Goal: Task Accomplishment & Management: Manage account settings

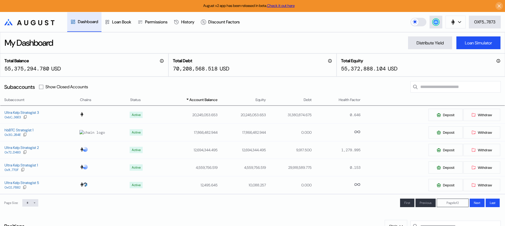
click at [376, 41] on div "My Dashboard Distribute Yield Loan Simulator" at bounding box center [252, 42] width 505 height 21
click at [17, 167] on div "Ultra Kelp Strategist 1" at bounding box center [21, 165] width 33 height 5
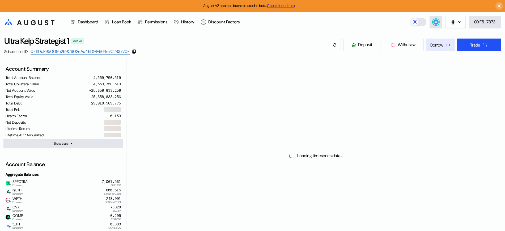
click at [440, 45] on div "Borrow" at bounding box center [436, 45] width 13 height 6
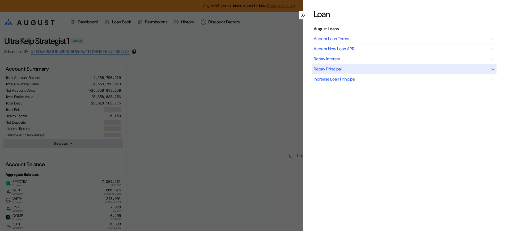
click at [360, 69] on div "Repay Principal" at bounding box center [404, 69] width 185 height 10
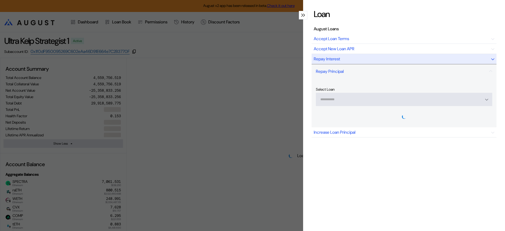
click at [330, 55] on div "Repay Interest" at bounding box center [404, 59] width 185 height 10
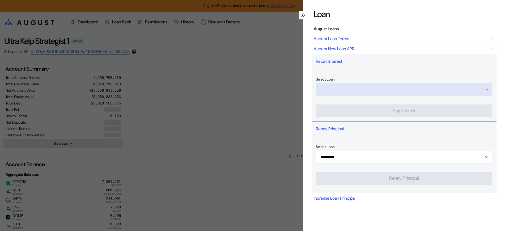
click at [346, 90] on input "Open menu" at bounding box center [401, 89] width 163 height 13
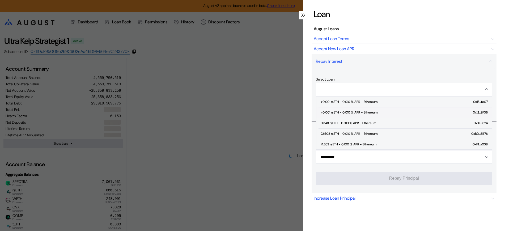
select select "*"
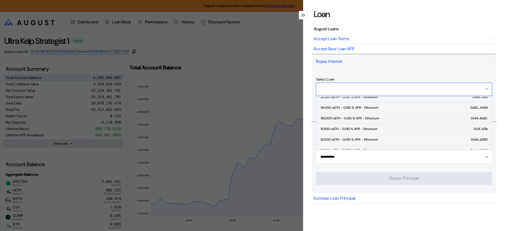
scroll to position [100, 0]
click at [347, 128] on div "192.000 rsETH - 0.010 % APR - Ethereum" at bounding box center [350, 130] width 58 height 4
type input "**********"
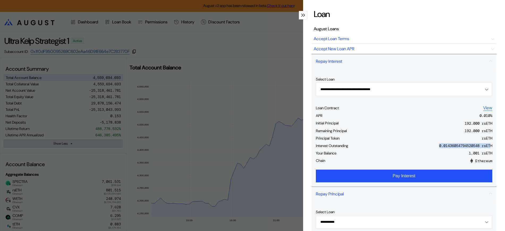
drag, startPoint x: 427, startPoint y: 147, endPoint x: 484, endPoint y: 148, distance: 57.4
click at [484, 148] on div "Interest Outstanding 0.01436054794520548 rsETH" at bounding box center [404, 146] width 176 height 7
drag, startPoint x: 484, startPoint y: 148, endPoint x: 336, endPoint y: 180, distance: 151.5
click at [336, 180] on button "Pay Interest" at bounding box center [404, 176] width 176 height 13
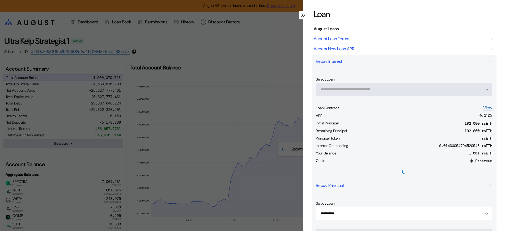
drag, startPoint x: 253, startPoint y: 72, endPoint x: 359, endPoint y: 74, distance: 105.5
click at [253, 72] on div "**********" at bounding box center [252, 115] width 505 height 231
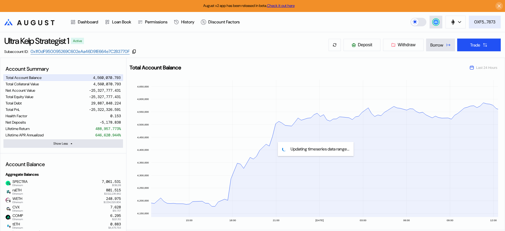
click at [481, 27] on button "0XF5...7873" at bounding box center [485, 22] width 32 height 13
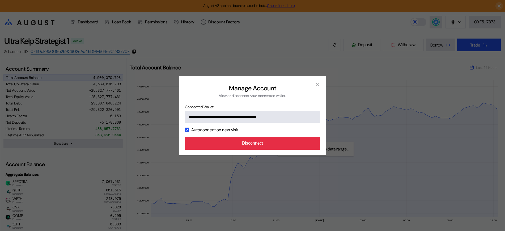
click at [249, 144] on button "Disconnect" at bounding box center [252, 143] width 135 height 13
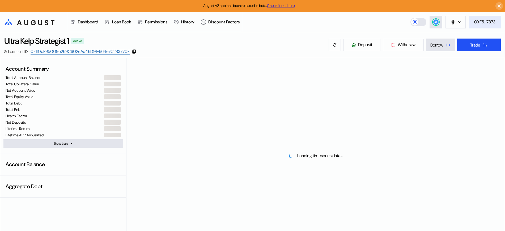
click at [482, 24] on div "0XF5...7873" at bounding box center [484, 22] width 21 height 6
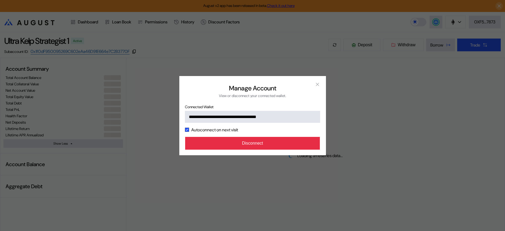
click at [254, 142] on button "Disconnect" at bounding box center [252, 143] width 135 height 13
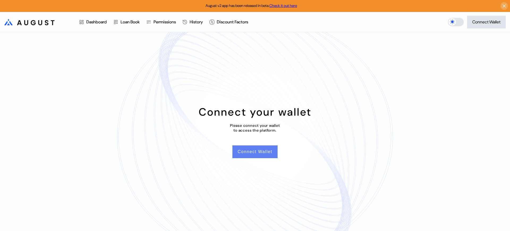
click at [265, 150] on button "Connect Wallet" at bounding box center [254, 151] width 45 height 13
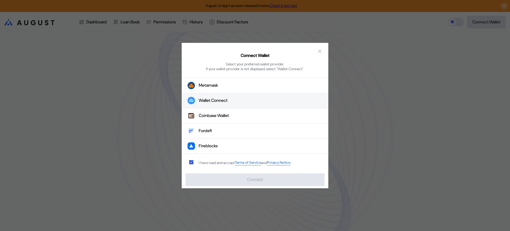
click at [202, 103] on div "Wallet Connect" at bounding box center [213, 101] width 29 height 6
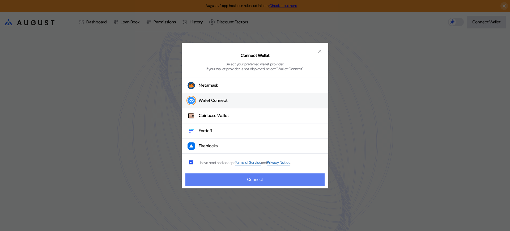
click at [250, 179] on button "Connect" at bounding box center [254, 179] width 139 height 13
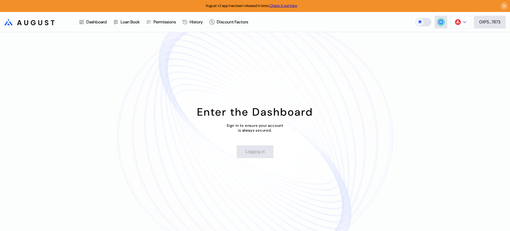
click at [459, 22] on img at bounding box center [458, 22] width 6 height 6
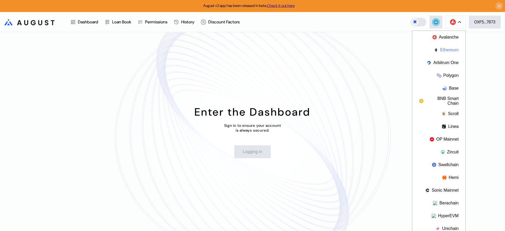
click at [448, 51] on button "Ethereum" at bounding box center [438, 50] width 53 height 13
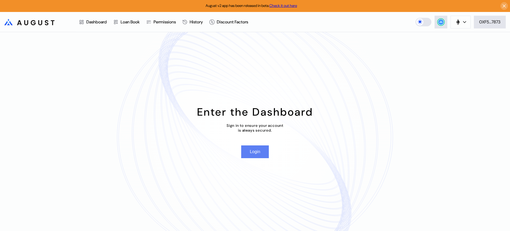
click at [264, 156] on button "Login" at bounding box center [254, 151] width 27 height 13
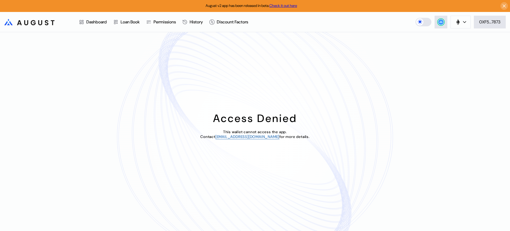
drag, startPoint x: 385, startPoint y: 145, endPoint x: 375, endPoint y: 144, distance: 10.2
click at [385, 145] on div "Access Denied This wallet cannot access the app. Contact operations@augustdigit…" at bounding box center [255, 131] width 510 height 199
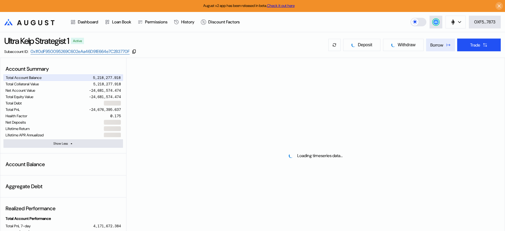
click at [440, 44] on div "Borrow" at bounding box center [436, 45] width 13 height 6
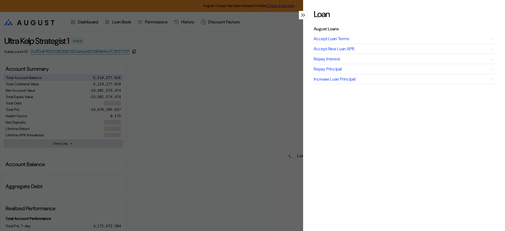
select select "*"
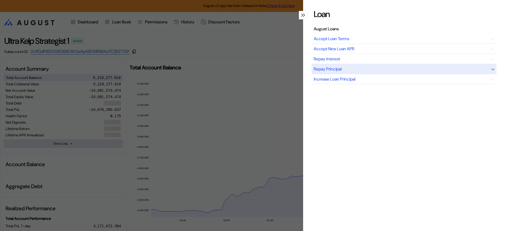
click at [342, 67] on div "Repay Principal" at bounding box center [404, 69] width 185 height 10
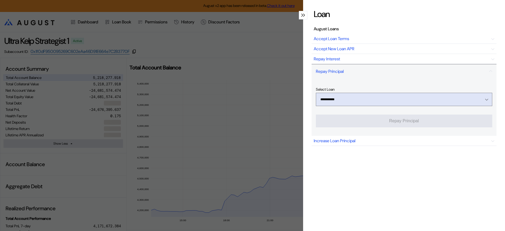
click at [485, 99] on icon "Open menu" at bounding box center [486, 100] width 3 height 2
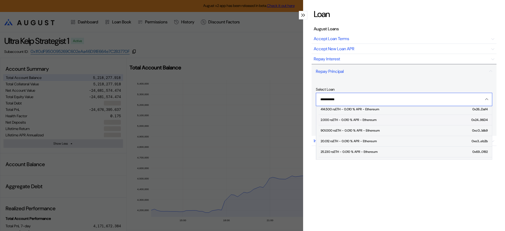
scroll to position [100, 0]
click at [362, 138] on div "192.000 rsETH - 0.010 % APR - Ethereum" at bounding box center [350, 140] width 58 height 4
type input "**********"
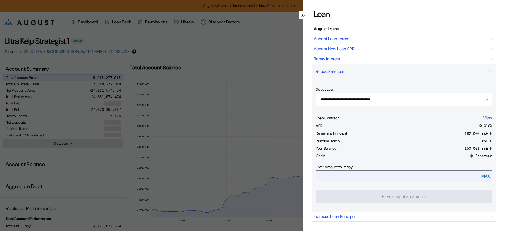
click at [396, 181] on input "modal" at bounding box center [392, 176] width 152 height 11
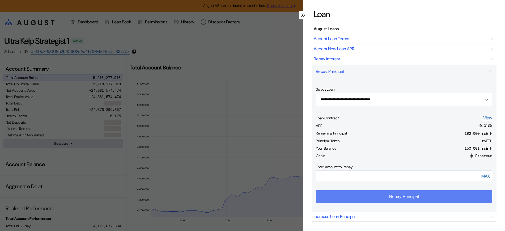
type input "***"
click at [397, 194] on button "Repay Principal" at bounding box center [404, 196] width 176 height 13
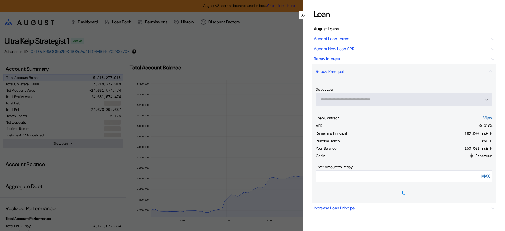
type input "**********"
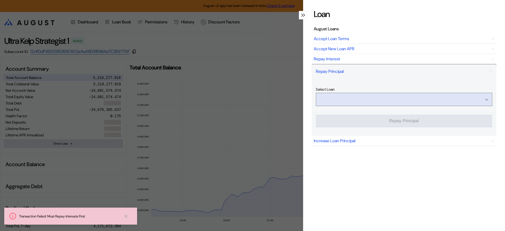
click at [393, 104] on input "Open menu" at bounding box center [401, 99] width 163 height 13
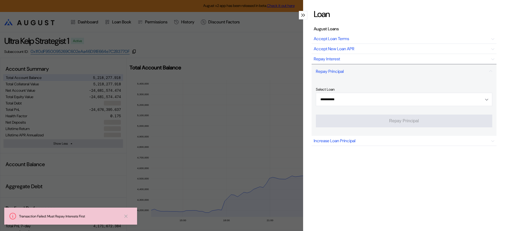
click at [389, 176] on div "**********" at bounding box center [404, 120] width 185 height 222
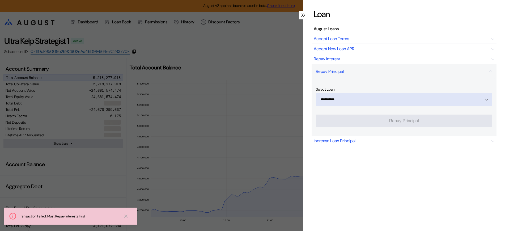
click at [483, 98] on div "Open menu" at bounding box center [486, 99] width 6 height 5
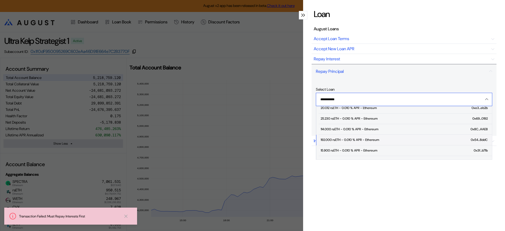
click at [339, 139] on div "192.000 rsETH - 0.010 % APR - Ethereum" at bounding box center [350, 140] width 58 height 4
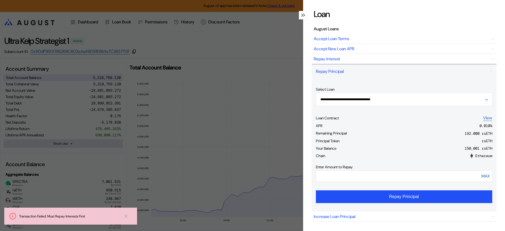
drag, startPoint x: 338, startPoint y: 175, endPoint x: 306, endPoint y: 176, distance: 32.2
click at [306, 176] on div "**********" at bounding box center [404, 115] width 202 height 231
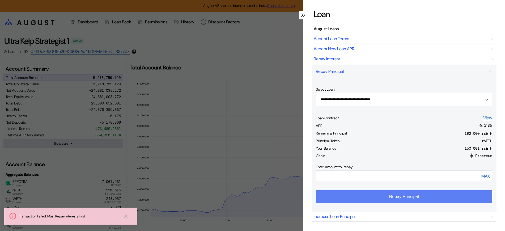
click at [329, 197] on button "Repay Principal" at bounding box center [404, 196] width 176 height 13
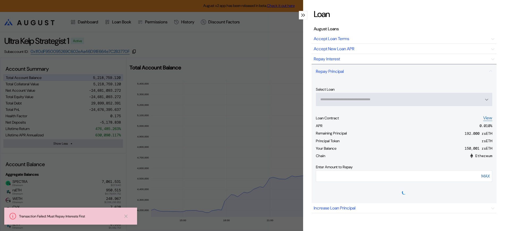
type input "**********"
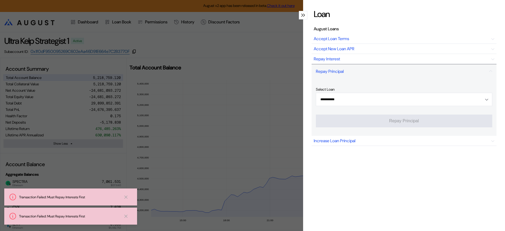
click at [401, 174] on div "**********" at bounding box center [404, 120] width 185 height 222
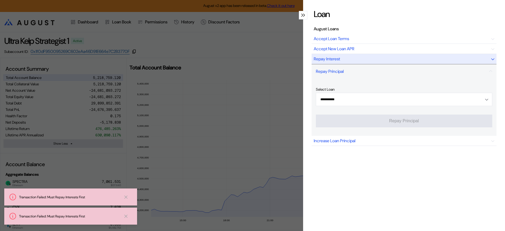
click at [370, 58] on div "Repay Interest" at bounding box center [404, 59] width 185 height 10
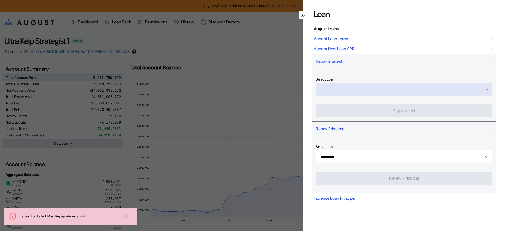
click at [367, 90] on input "Open menu" at bounding box center [401, 89] width 163 height 13
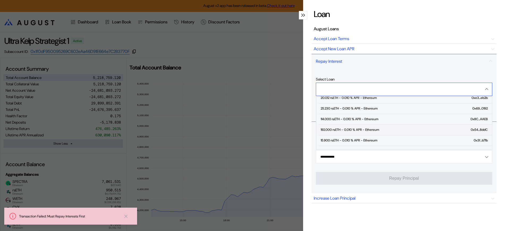
click at [367, 130] on div "192.000 rsETH - 0.010 % APR - Ethereum" at bounding box center [350, 130] width 58 height 4
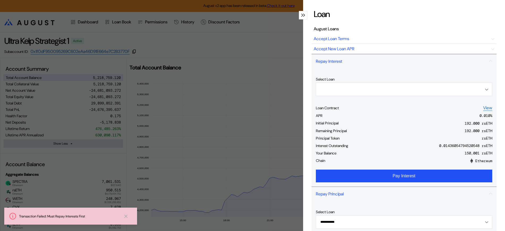
type input "**********"
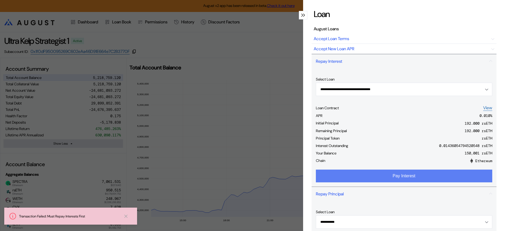
click at [361, 174] on button "Pay Interest" at bounding box center [404, 176] width 176 height 13
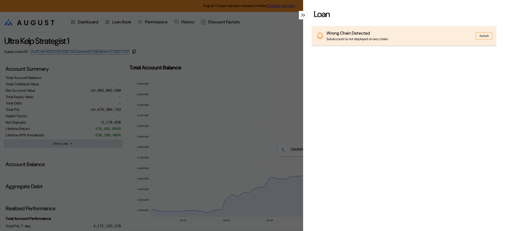
drag, startPoint x: 206, startPoint y: 108, endPoint x: 205, endPoint y: 102, distance: 6.2
click at [206, 108] on div "Loan Wrong Chain Detected Subaccount is not deployed on any chain. Switch" at bounding box center [252, 115] width 505 height 231
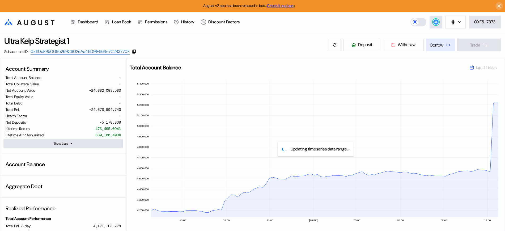
click at [443, 47] on button "Borrow" at bounding box center [440, 45] width 29 height 13
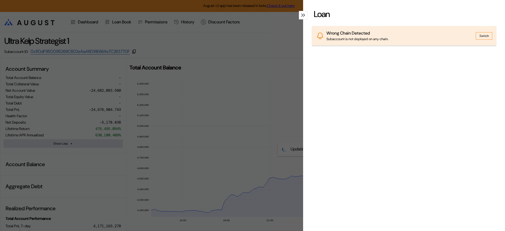
click at [482, 37] on button "Switch" at bounding box center [484, 35] width 16 height 7
click at [479, 36] on button "Switch" at bounding box center [484, 35] width 16 height 7
click at [299, 16] on div "modal" at bounding box center [303, 15] width 9 height 9
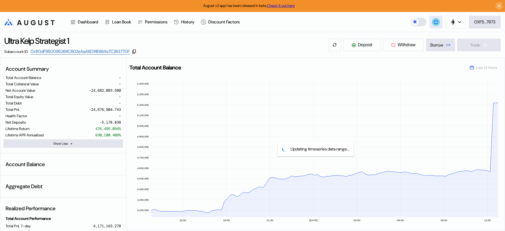
click at [436, 23] on circle at bounding box center [435, 21] width 5 height 5
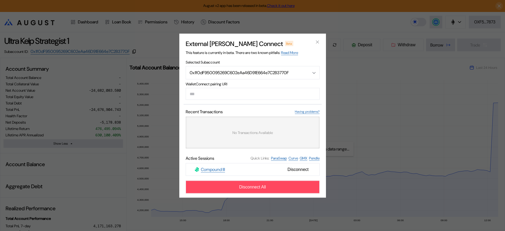
click at [321, 42] on button "close modal" at bounding box center [317, 42] width 9 height 9
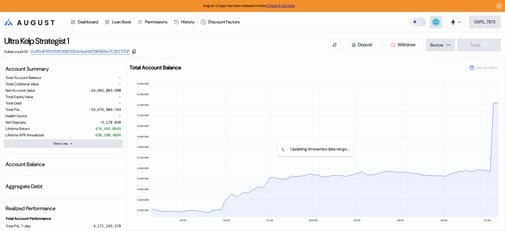
click at [458, 23] on div at bounding box center [459, 22] width 3 height 4
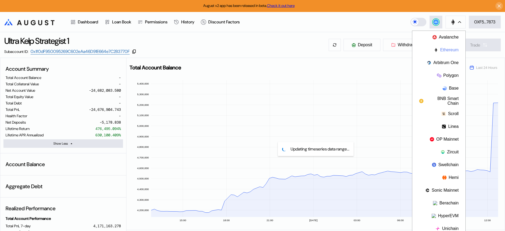
click at [454, 50] on button "Ethereum" at bounding box center [438, 50] width 53 height 13
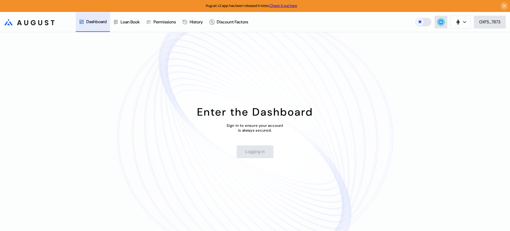
click at [100, 26] on div "Dashboard" at bounding box center [93, 22] width 34 height 20
click at [132, 22] on div "Loan Book" at bounding box center [130, 22] width 19 height 6
click at [90, 22] on div "Dashboard" at bounding box center [96, 22] width 20 height 6
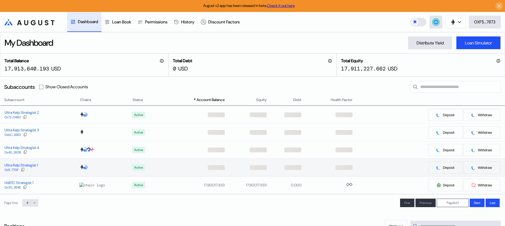
click at [15, 167] on div "Ultra Kelp Strategist 1" at bounding box center [21, 165] width 33 height 5
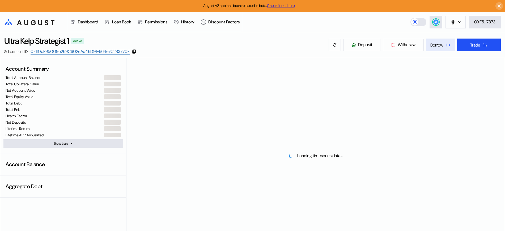
click at [442, 44] on div "Borrow" at bounding box center [436, 45] width 13 height 6
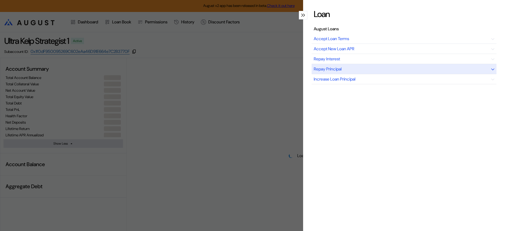
click at [385, 70] on div "Repay Principal" at bounding box center [404, 69] width 185 height 10
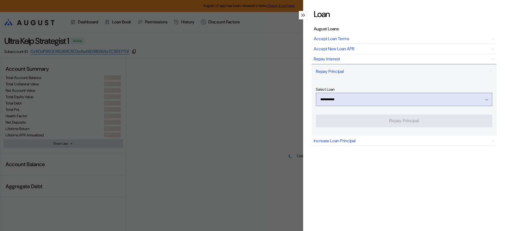
click at [483, 100] on div "Open menu" at bounding box center [486, 99] width 6 height 5
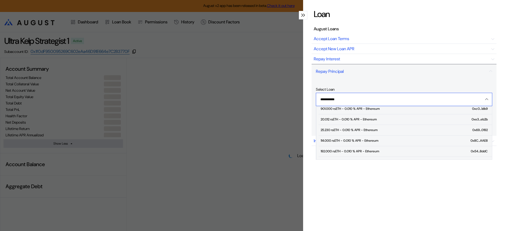
scroll to position [100, 0]
click at [371, 138] on div "192.000 rsETH - 0.010 % APR - Ethereum" at bounding box center [350, 140] width 58 height 4
type input "**********"
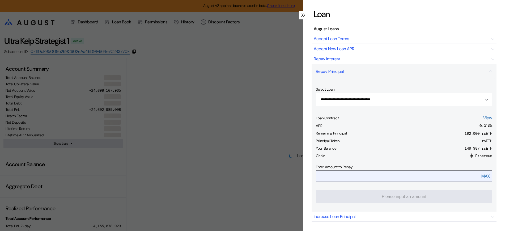
click at [419, 181] on input "modal" at bounding box center [392, 176] width 152 height 11
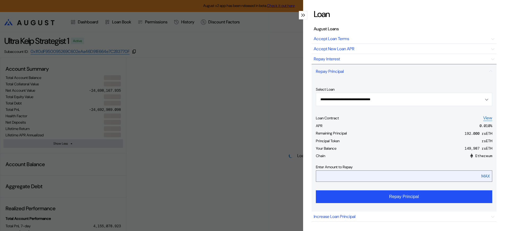
type input "***"
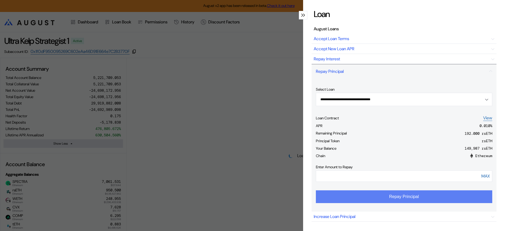
type input "*****"
click at [375, 200] on button "Repay Principal" at bounding box center [404, 196] width 176 height 13
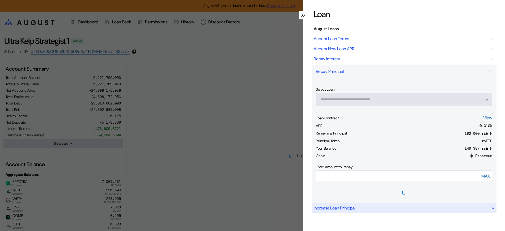
select select "*"
